Goal: Complete application form

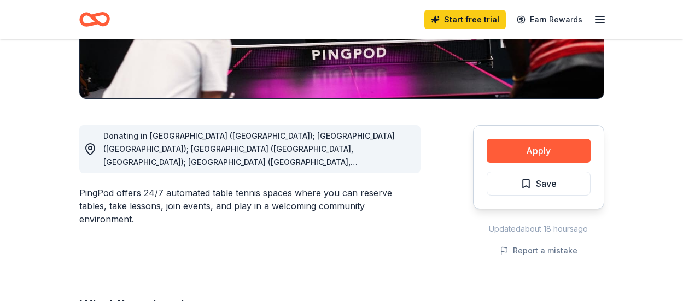
scroll to position [231, 0]
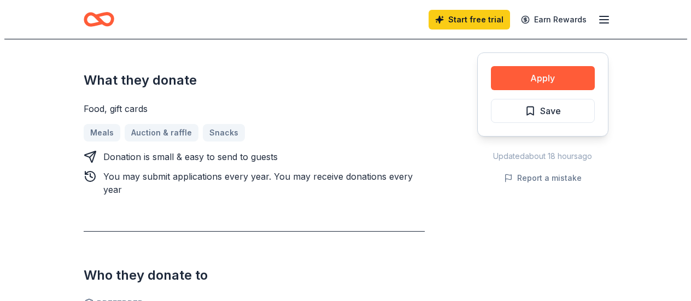
scroll to position [453, 0]
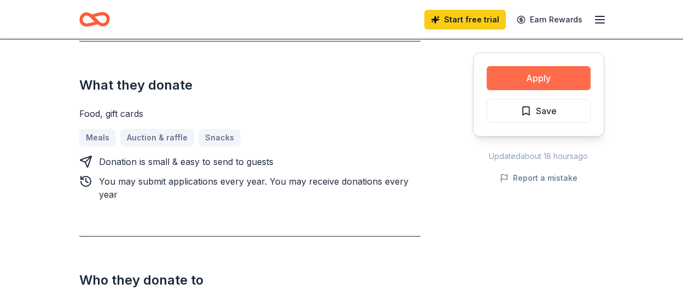
click at [546, 84] on button "Apply" at bounding box center [539, 78] width 104 height 24
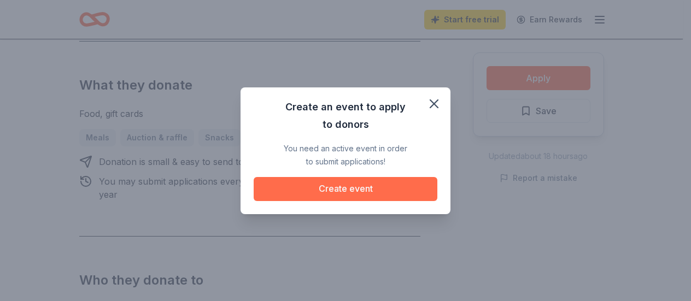
click at [323, 187] on button "Create event" at bounding box center [346, 189] width 184 height 24
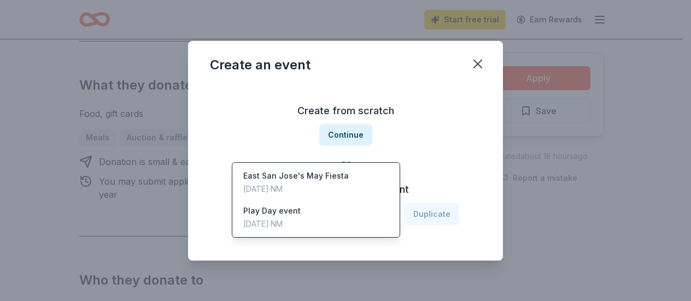
click at [387, 215] on icon "button" at bounding box center [385, 214] width 5 height 3
click at [352, 165] on div "East San Jose's May Fiesta [DATE] · NM" at bounding box center [316, 182] width 163 height 35
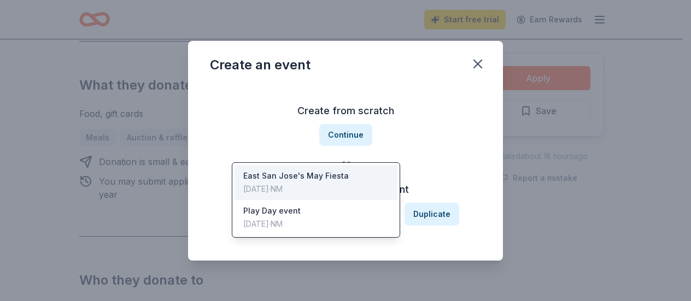
click at [359, 216] on div "East San Jose's May Fiesta" at bounding box center [307, 214] width 137 height 13
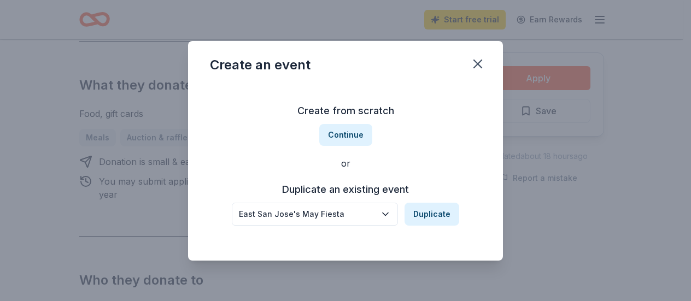
click at [355, 213] on div "East San Jose's May Fiesta" at bounding box center [307, 214] width 137 height 13
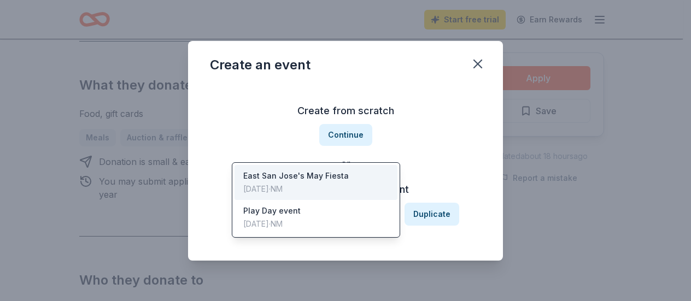
click at [343, 215] on div "East San Jose's May Fiesta" at bounding box center [307, 214] width 137 height 13
click at [283, 183] on div "[DATE] · NM" at bounding box center [296, 189] width 106 height 13
click at [389, 217] on icon "button" at bounding box center [385, 214] width 11 height 11
click at [456, 201] on div "Duplicate an existing event East [GEOGRAPHIC_DATA]'s May Fiesta Duplicate" at bounding box center [345, 203] width 271 height 45
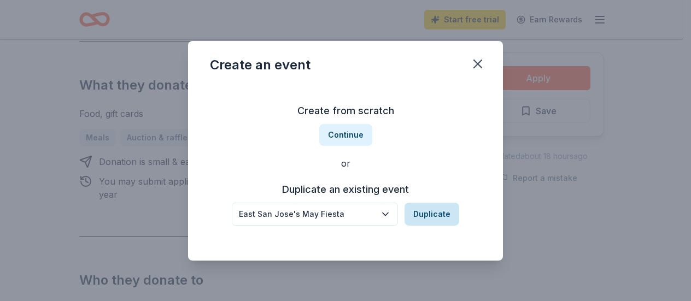
click at [435, 214] on button "Duplicate" at bounding box center [432, 214] width 55 height 23
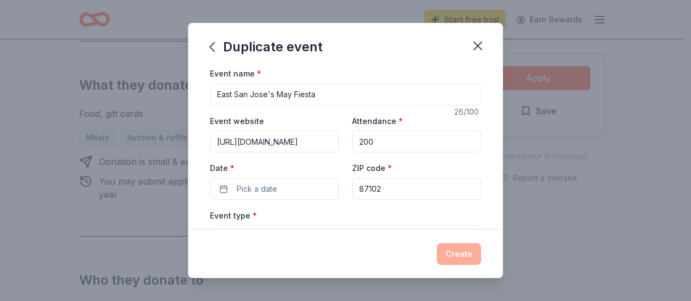
click at [319, 96] on input "East San Jose's May Fiesta" at bounding box center [345, 95] width 271 height 22
type input "East San Jose's"
click at [295, 144] on input "[URL][DOMAIN_NAME]" at bounding box center [274, 142] width 129 height 22
type input "h"
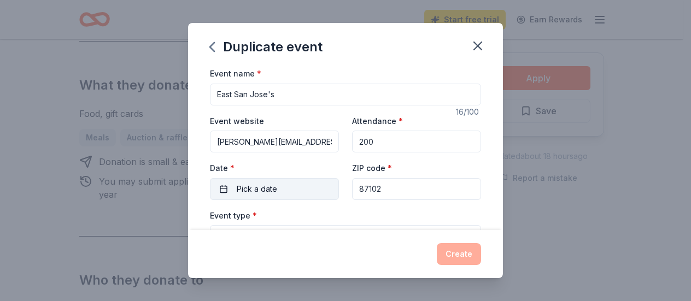
type input "[PERSON_NAME][EMAIL_ADDRESS][DOMAIN_NAME]"
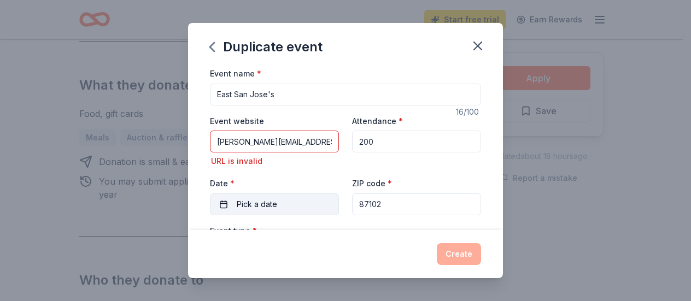
click at [266, 185] on div "Date * Pick a date" at bounding box center [274, 196] width 129 height 39
click at [268, 207] on span "Pick a date" at bounding box center [257, 204] width 40 height 13
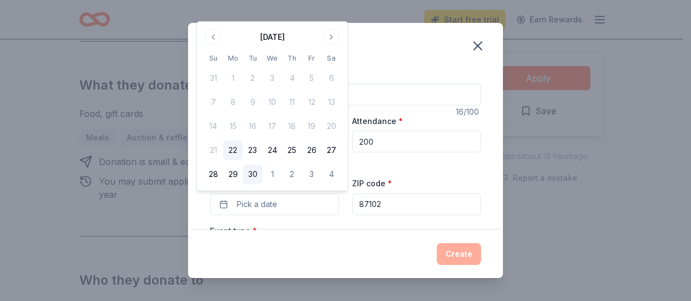
click at [254, 176] on button "30" at bounding box center [253, 175] width 20 height 20
click at [600, 274] on div "Duplicate event Event name * [GEOGRAPHIC_DATA]'s 16 /100 Event website [PERSON_…" at bounding box center [345, 150] width 691 height 301
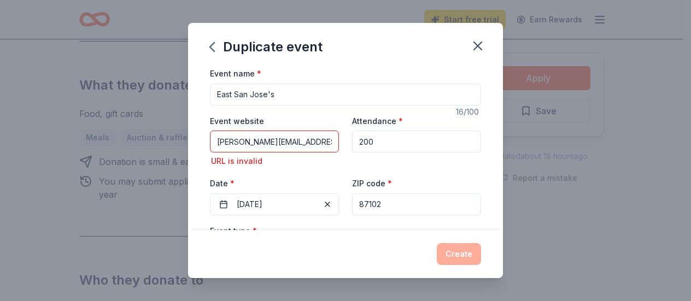
click at [280, 93] on input "East San Jose's" at bounding box center [345, 95] width 271 height 22
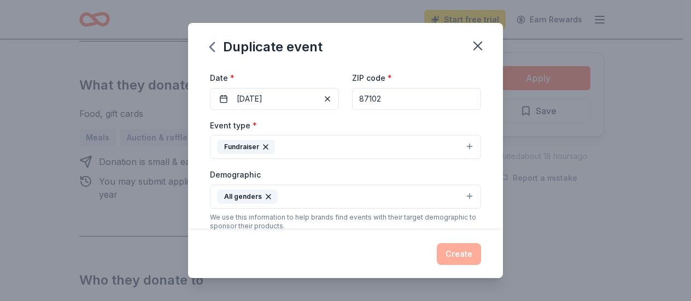
scroll to position [113, 0]
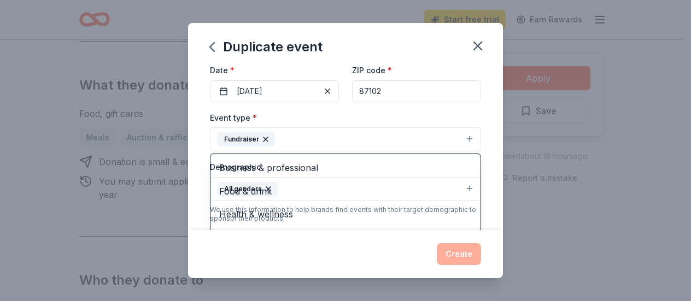
click at [264, 139] on icon "button" at bounding box center [265, 139] width 9 height 9
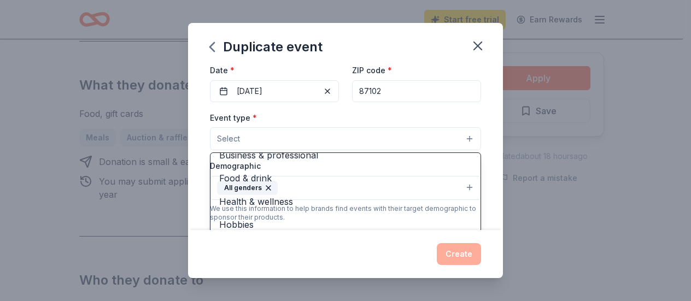
scroll to position [37, 0]
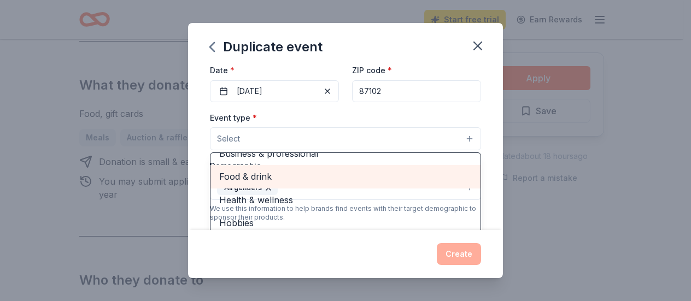
click at [307, 182] on span "Food & drink" at bounding box center [345, 176] width 253 height 14
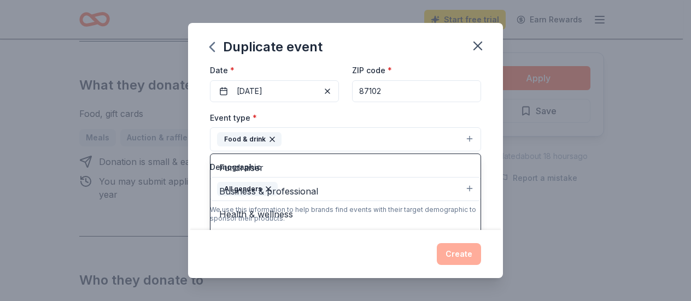
scroll to position [13, 0]
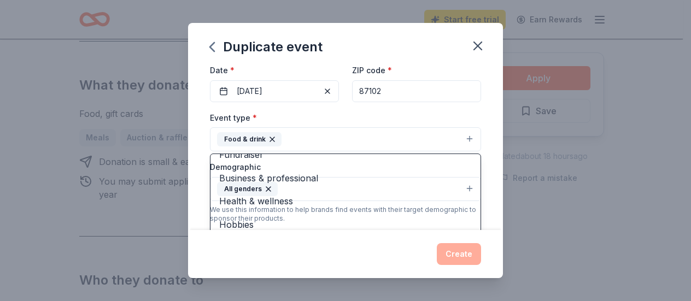
click at [492, 246] on div "Duplicate event Event name * [GEOGRAPHIC_DATA]'s 16 /100 Event website [PERSON_…" at bounding box center [345, 150] width 315 height 255
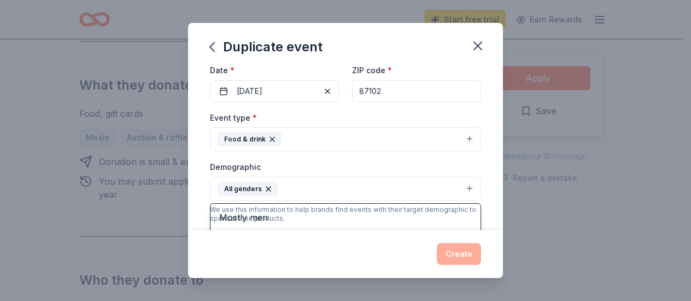
click at [266, 189] on icon "button" at bounding box center [268, 189] width 4 height 4
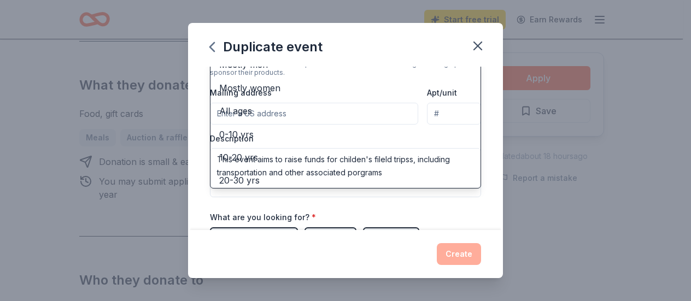
scroll to position [0, 0]
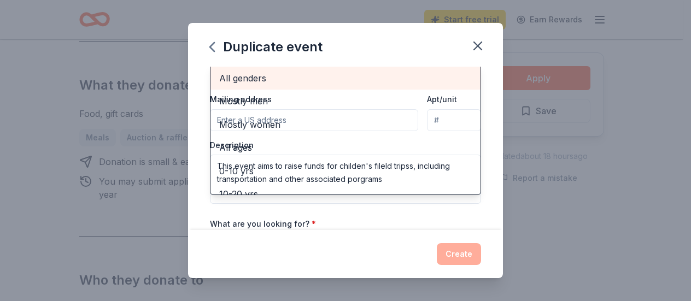
click at [299, 72] on span "All genders" at bounding box center [345, 78] width 253 height 14
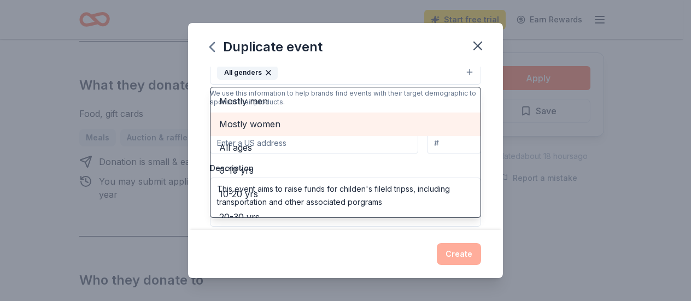
click at [310, 130] on span "Mostly women" at bounding box center [345, 124] width 253 height 14
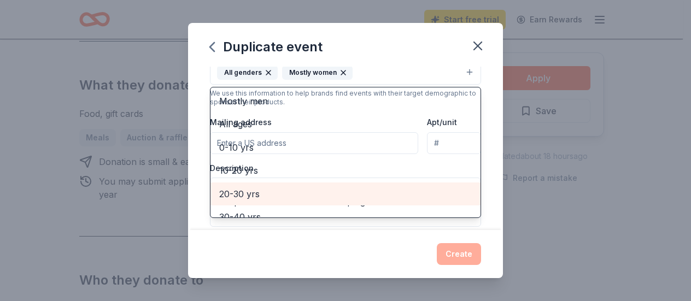
click at [309, 201] on span "20-30 yrs" at bounding box center [345, 194] width 253 height 14
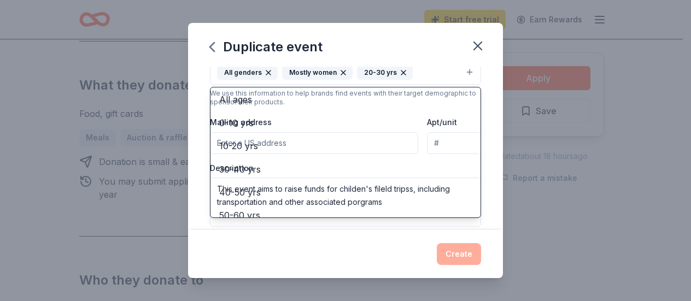
scroll to position [26, 0]
click at [266, 71] on icon "button" at bounding box center [268, 72] width 9 height 9
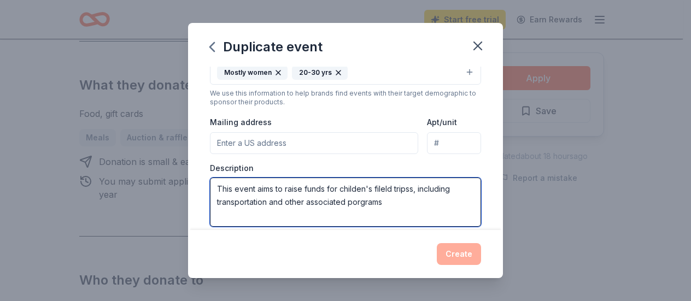
drag, startPoint x: 385, startPoint y: 207, endPoint x: 215, endPoint y: 189, distance: 170.9
click at [215, 189] on textarea "This event aims to raise funds for childen's fileld tripss, including transport…" at bounding box center [345, 202] width 271 height 49
click at [399, 208] on textarea "This event aims to raise funds for childen's fileld tripss, including transport…" at bounding box center [345, 202] width 271 height 49
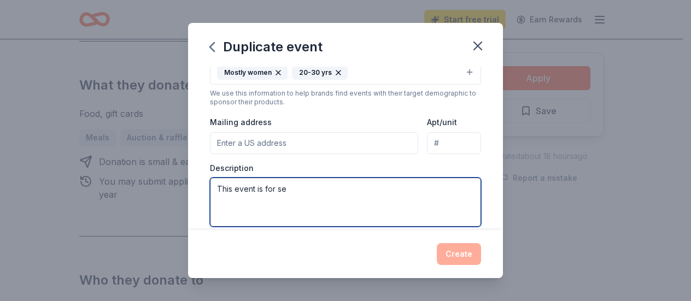
click at [294, 200] on textarea "This event is for se" at bounding box center [345, 202] width 271 height 49
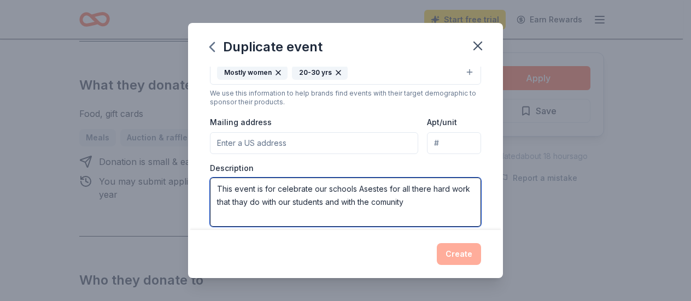
click at [274, 188] on textarea "This event is for celebrate our schools Asestes for all there hard work that th…" at bounding box center [345, 202] width 271 height 49
click at [445, 190] on textarea "This event is to celebrate our schools Asestes for all there hard work that tha…" at bounding box center [345, 202] width 271 height 49
click at [337, 202] on textarea "This event is to celebrate our schools Asestes for all there dedication and wor…" at bounding box center [345, 202] width 271 height 49
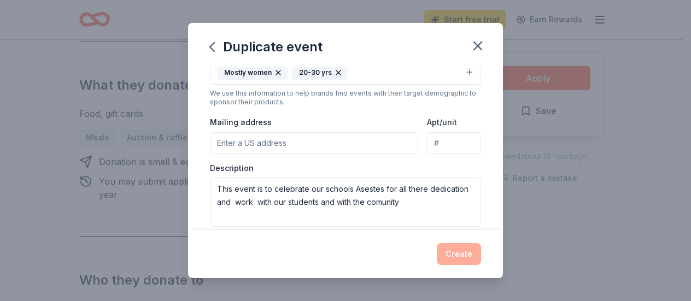
click at [304, 144] on input "Mailing address" at bounding box center [314, 143] width 208 height 22
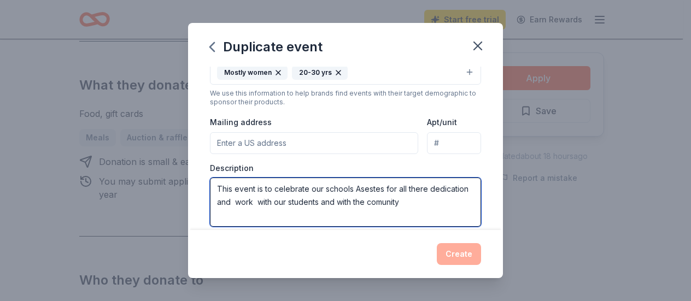
click at [383, 187] on textarea "This event is to celebrate our schools Asestes for all there dedication and wor…" at bounding box center [345, 202] width 271 height 49
click at [346, 190] on textarea "This event is to celebrate our schools assistants for all there dedication and …" at bounding box center [345, 202] width 271 height 49
click at [348, 187] on textarea "This event is to celebrate our schools assistants for all there dedication and …" at bounding box center [345, 202] width 271 height 49
click at [434, 189] on textarea "This event is to celebrate our school's assistants for all there dedication and…" at bounding box center [345, 202] width 271 height 49
click at [407, 201] on textarea "This event is to celebrate our school's assistants for all they're dedication a…" at bounding box center [345, 202] width 271 height 49
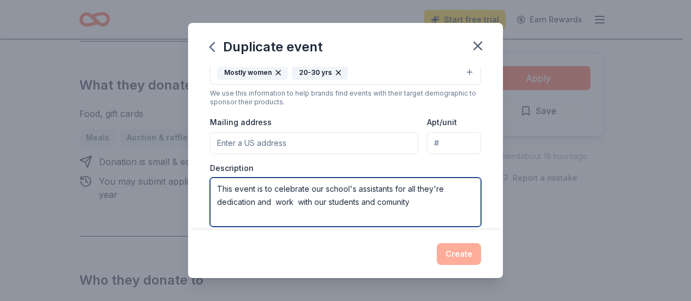
drag, startPoint x: 272, startPoint y: 201, endPoint x: 257, endPoint y: 204, distance: 15.8
click at [257, 204] on textarea "This event is to celebrate our school's assistants for all they're dedication a…" at bounding box center [345, 202] width 271 height 49
click at [331, 202] on textarea "This event is to celebrate our school's assistants for all they're work with ou…" at bounding box center [345, 202] width 271 height 49
type textarea "This event is to celebrate our school's assistants for all they're work with ou…"
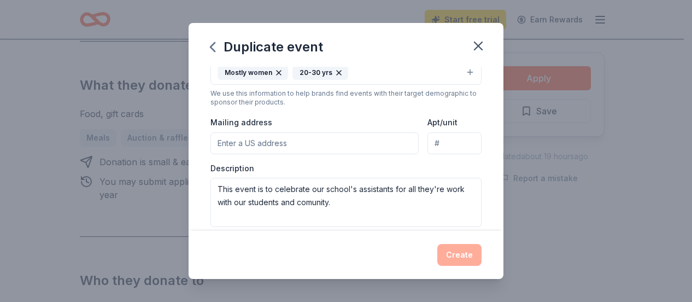
scroll to position [230, 0]
click at [296, 140] on input "Mailing address" at bounding box center [314, 143] width 208 height 22
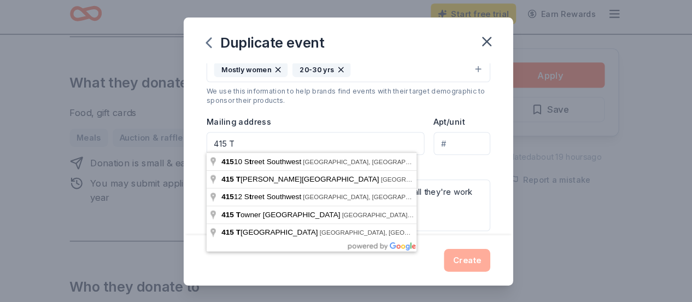
scroll to position [453, 0]
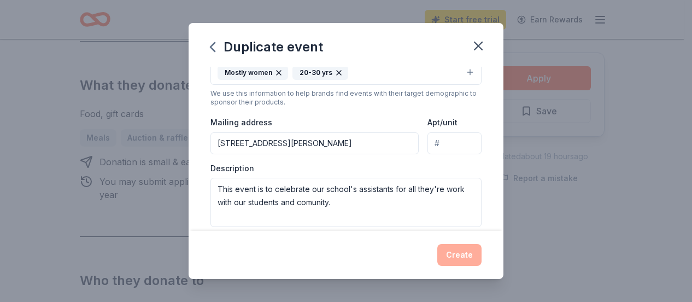
type input "[STREET_ADDRESS][PERSON_NAME]"
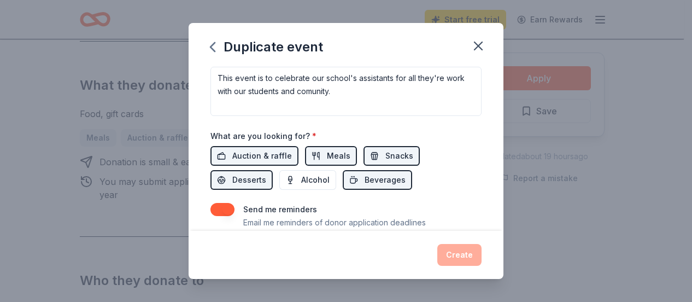
scroll to position [340, 0]
click at [327, 150] on span "Meals" at bounding box center [339, 156] width 24 height 13
click at [330, 154] on span "Meals" at bounding box center [339, 156] width 24 height 13
click at [255, 178] on span "Desserts" at bounding box center [249, 180] width 34 height 13
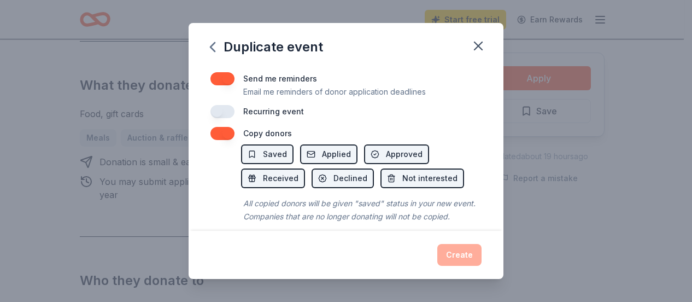
scroll to position [449, 0]
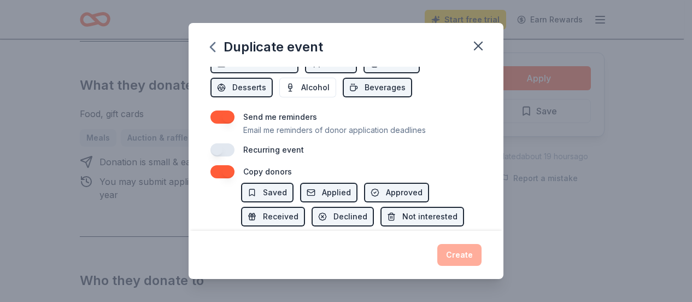
click at [394, 133] on p "Email me reminders of donor application deadlines" at bounding box center [334, 130] width 183 height 13
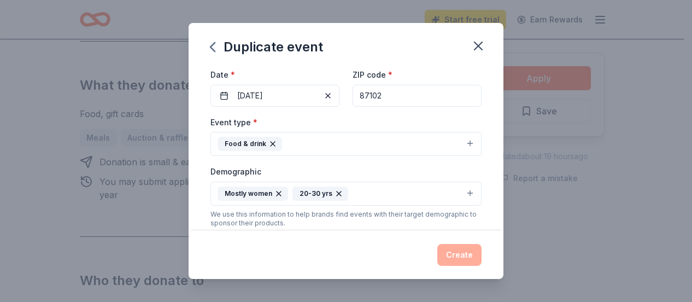
scroll to position [0, 0]
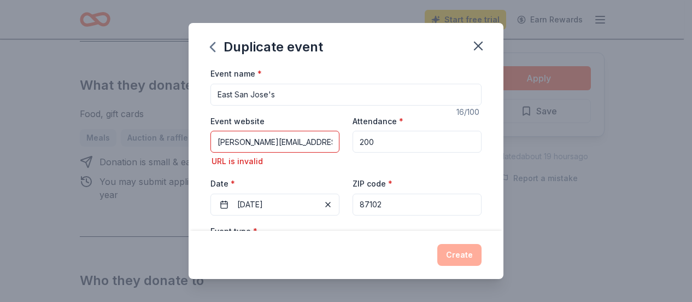
click at [377, 139] on input "200" at bounding box center [417, 142] width 129 height 22
type input "2"
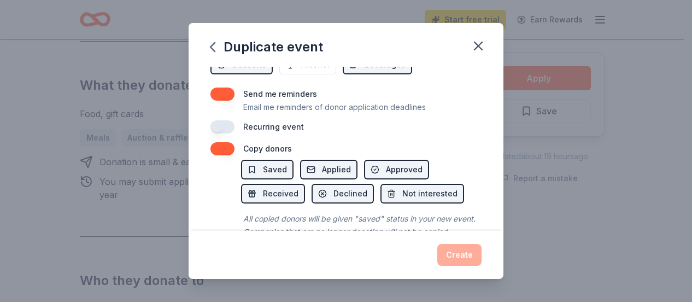
scroll to position [493, 0]
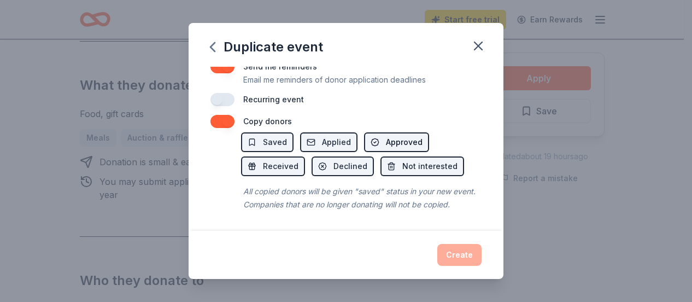
type input "80"
click at [377, 132] on button "Approved" at bounding box center [396, 142] width 65 height 20
click at [390, 156] on button "Not interested" at bounding box center [423, 166] width 84 height 20
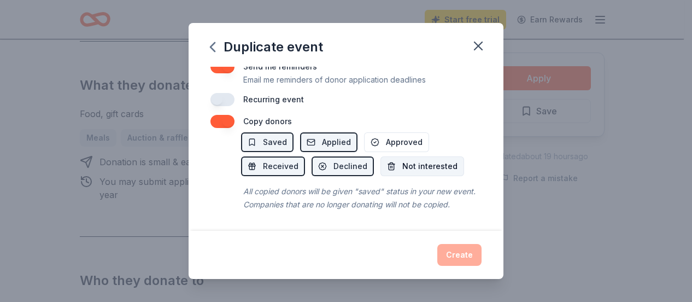
click at [390, 156] on button "Not interested" at bounding box center [423, 166] width 84 height 20
click at [386, 136] on span "Approved" at bounding box center [404, 142] width 37 height 13
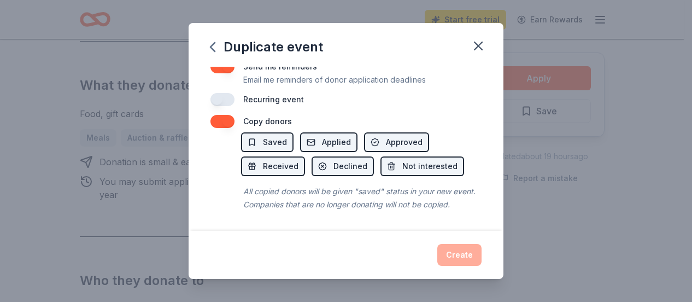
click at [384, 226] on div "Event name * [GEOGRAPHIC_DATA]'s 16 /100 Event website [PERSON_NAME][EMAIL_ADDR…" at bounding box center [346, 149] width 315 height 164
click at [455, 257] on div "Create" at bounding box center [345, 255] width 271 height 22
click at [281, 160] on span "Received" at bounding box center [281, 166] width 36 height 13
click at [327, 156] on button "Declined" at bounding box center [343, 166] width 62 height 20
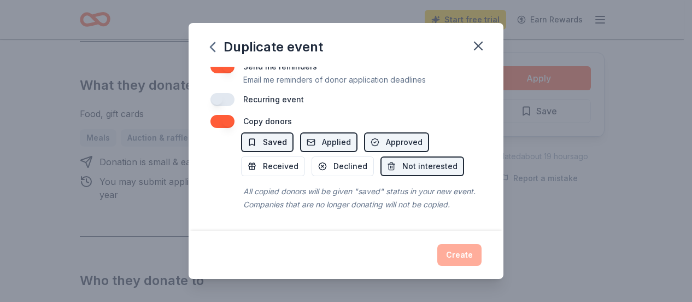
click at [259, 132] on button "Saved" at bounding box center [267, 142] width 52 height 20
click at [225, 115] on button "button" at bounding box center [222, 121] width 24 height 13
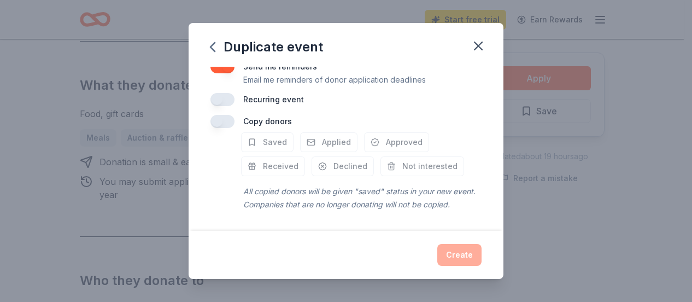
click at [225, 115] on button "button" at bounding box center [222, 121] width 24 height 13
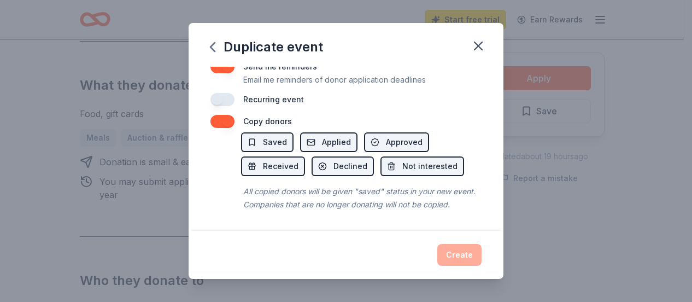
click at [224, 93] on button "button" at bounding box center [222, 99] width 24 height 13
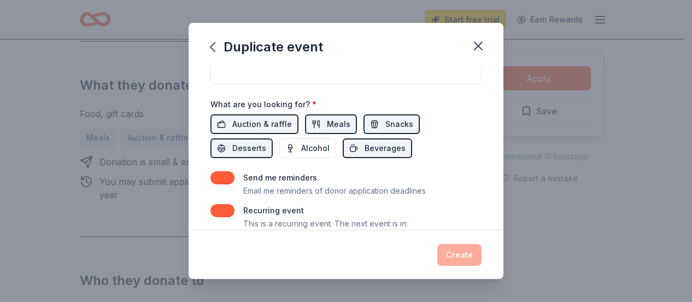
scroll to position [372, 0]
click at [290, 145] on button "Alcohol" at bounding box center [307, 149] width 57 height 20
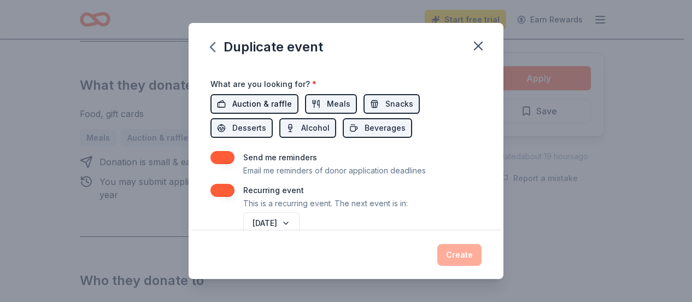
scroll to position [391, 0]
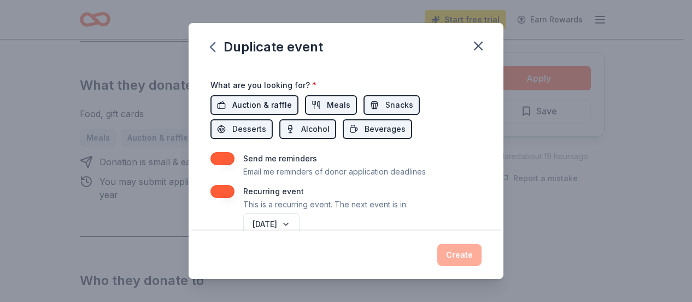
click at [282, 121] on button "Alcohol" at bounding box center [307, 129] width 57 height 20
click at [226, 152] on button "button" at bounding box center [222, 158] width 24 height 13
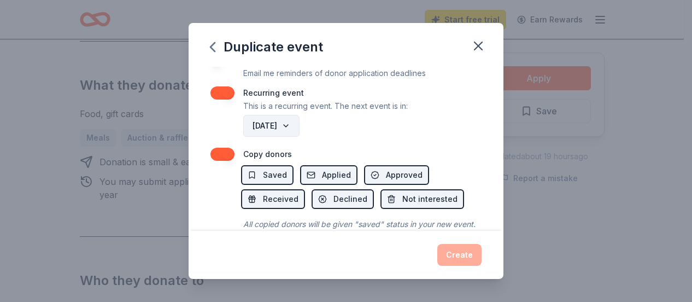
scroll to position [492, 0]
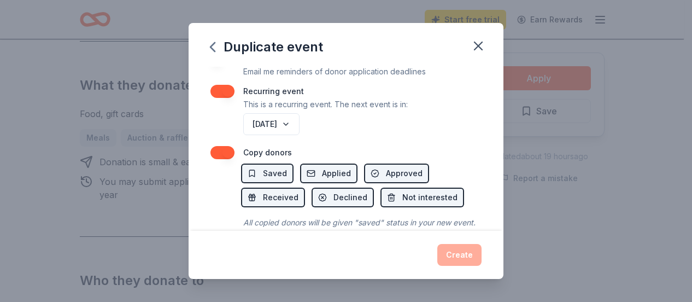
click at [220, 87] on button "button" at bounding box center [222, 91] width 24 height 13
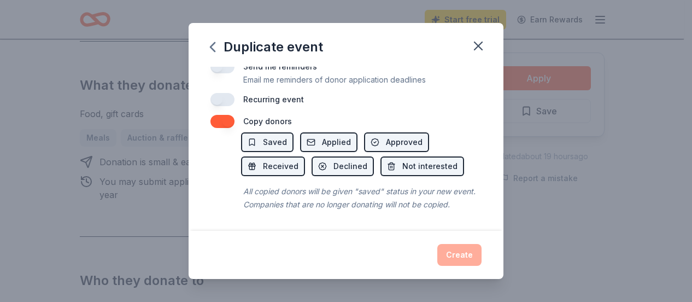
click at [227, 115] on button "button" at bounding box center [222, 121] width 24 height 13
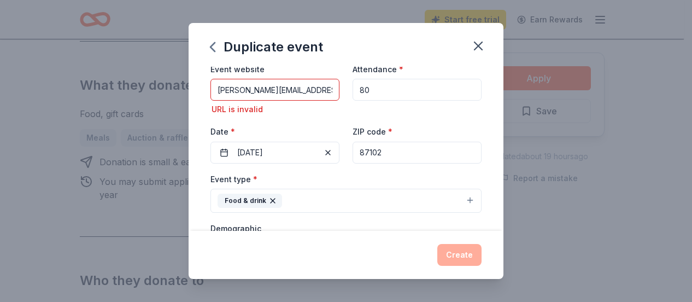
scroll to position [0, 0]
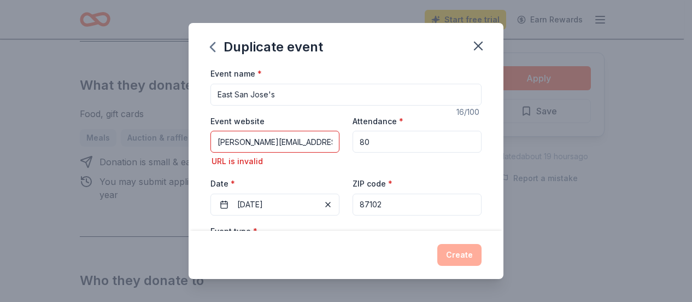
click at [280, 145] on input "[PERSON_NAME][EMAIL_ADDRESS][DOMAIN_NAME]" at bounding box center [274, 142] width 129 height 22
type input "j"
type input "[EMAIL_ADDRESS][DOMAIN_NAME]"
click at [308, 169] on div "Event website [EMAIL_ADDRESS][DOMAIN_NAME] URL is invalid Attendance * 80 Date …" at bounding box center [345, 164] width 271 height 101
click at [321, 143] on input "[EMAIL_ADDRESS][DOMAIN_NAME]" at bounding box center [274, 142] width 129 height 22
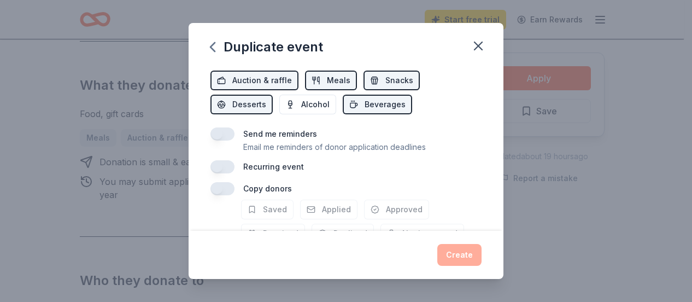
scroll to position [416, 0]
click at [214, 187] on button "button" at bounding box center [222, 189] width 24 height 13
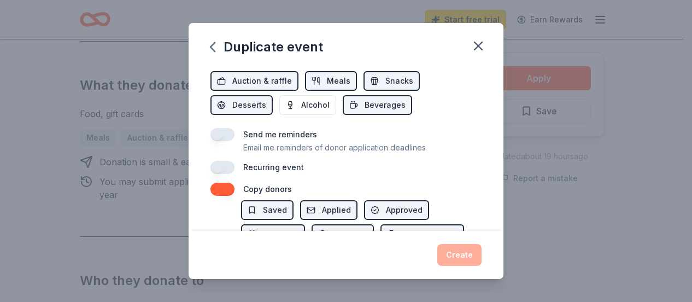
scroll to position [493, 0]
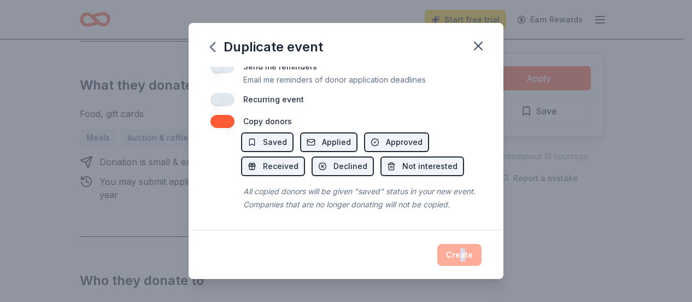
click at [463, 259] on div "Create" at bounding box center [345, 255] width 271 height 22
click at [488, 202] on div "Event name * [GEOGRAPHIC_DATA]'s 16 /100 Event website [EMAIL_ADDRESS][DOMAIN_N…" at bounding box center [346, 149] width 315 height 164
click at [487, 185] on div "Event name * [GEOGRAPHIC_DATA]'s 16 /100 Event website [EMAIL_ADDRESS][DOMAIN_N…" at bounding box center [346, 149] width 315 height 164
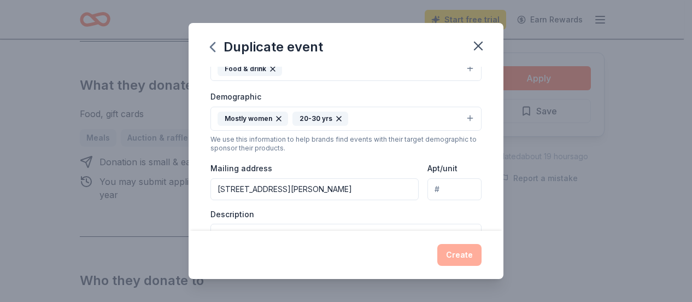
scroll to position [0, 0]
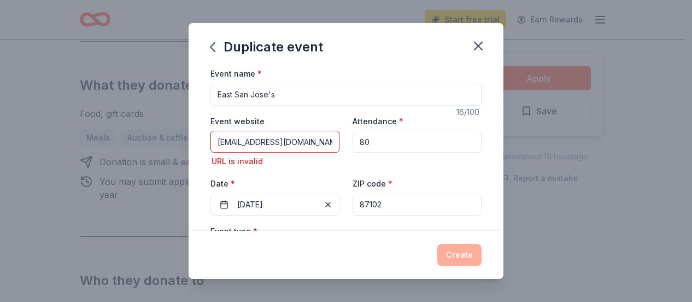
drag, startPoint x: 317, startPoint y: 142, endPoint x: 210, endPoint y: 132, distance: 107.1
click at [210, 132] on div "Event name * [GEOGRAPHIC_DATA]'s 16 /100 Event website [EMAIL_ADDRESS][DOMAIN_N…" at bounding box center [346, 149] width 315 height 164
click at [270, 141] on input "Event website" at bounding box center [274, 142] width 129 height 22
click at [269, 141] on input "Event website" at bounding box center [274, 142] width 129 height 22
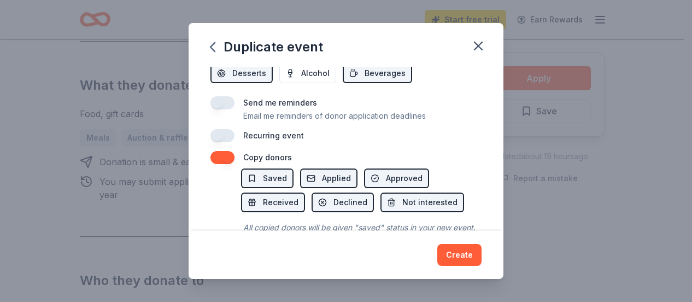
scroll to position [448, 0]
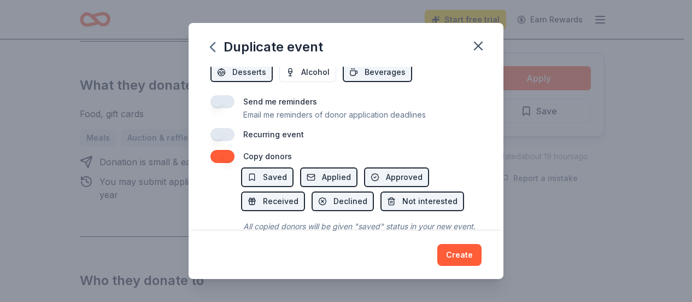
type input "[URL][DOMAIN_NAME]"
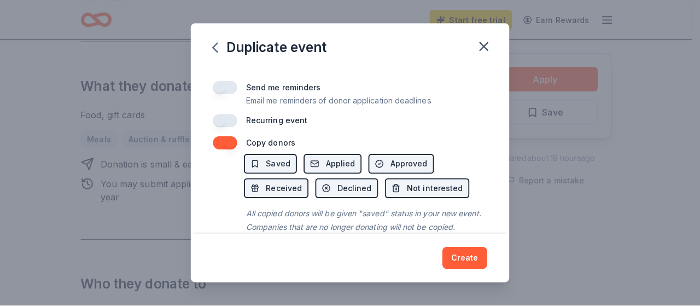
scroll to position [433, 0]
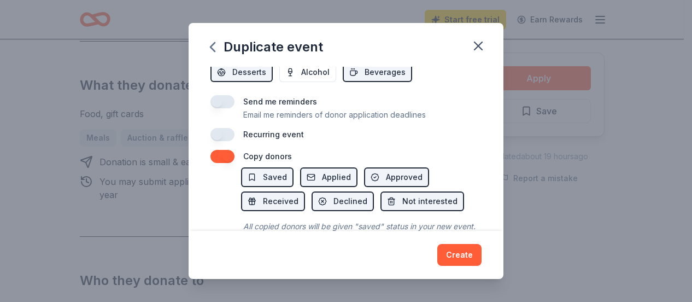
click at [220, 95] on button "button" at bounding box center [222, 101] width 24 height 13
click at [455, 258] on button "Create" at bounding box center [459, 255] width 44 height 22
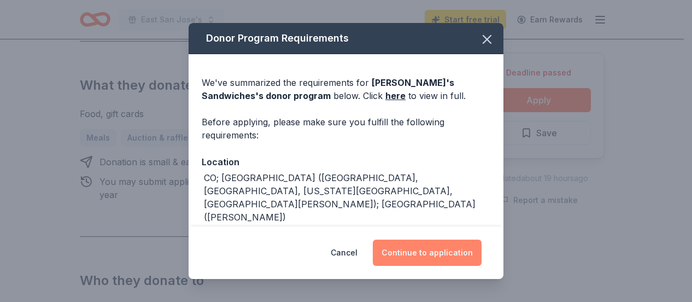
click at [447, 252] on button "Continue to application" at bounding box center [427, 252] width 109 height 26
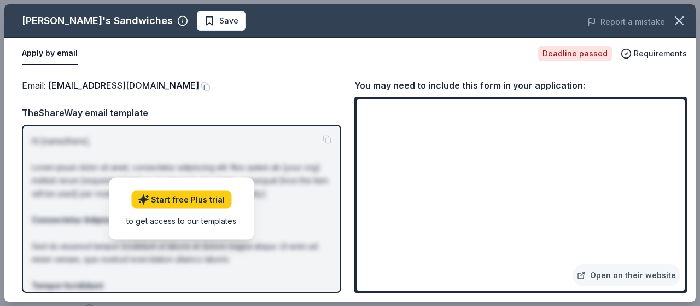
drag, startPoint x: 459, startPoint y: 108, endPoint x: 331, endPoint y: 38, distance: 145.8
click at [331, 38] on div "Apply by email Deadline passed Requirements" at bounding box center [349, 54] width 691 height 32
